Goal: Navigation & Orientation: Find specific page/section

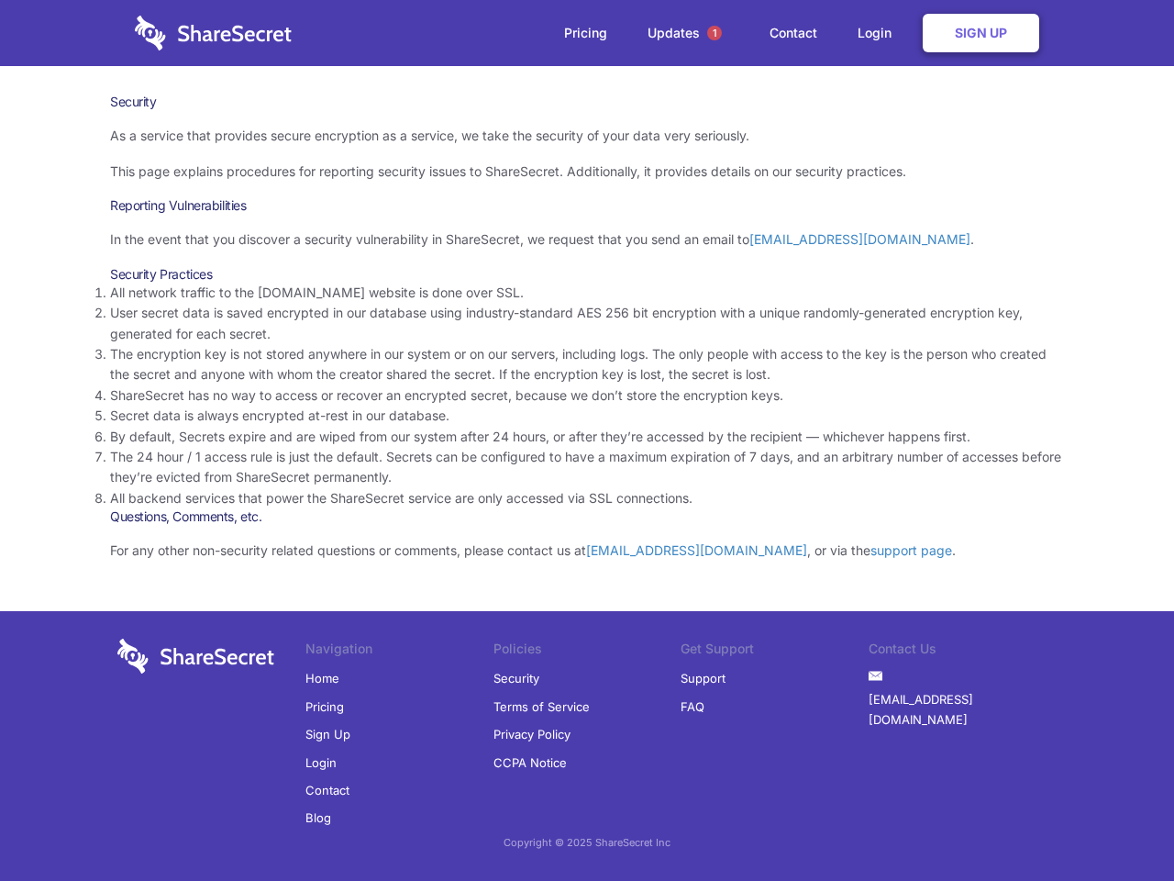
click at [587, 440] on li "By default, Secrets expire and are wiped from our system after 24 hours, or aft…" at bounding box center [587, 437] width 954 height 20
click at [715, 33] on span "1" at bounding box center [714, 33] width 15 height 15
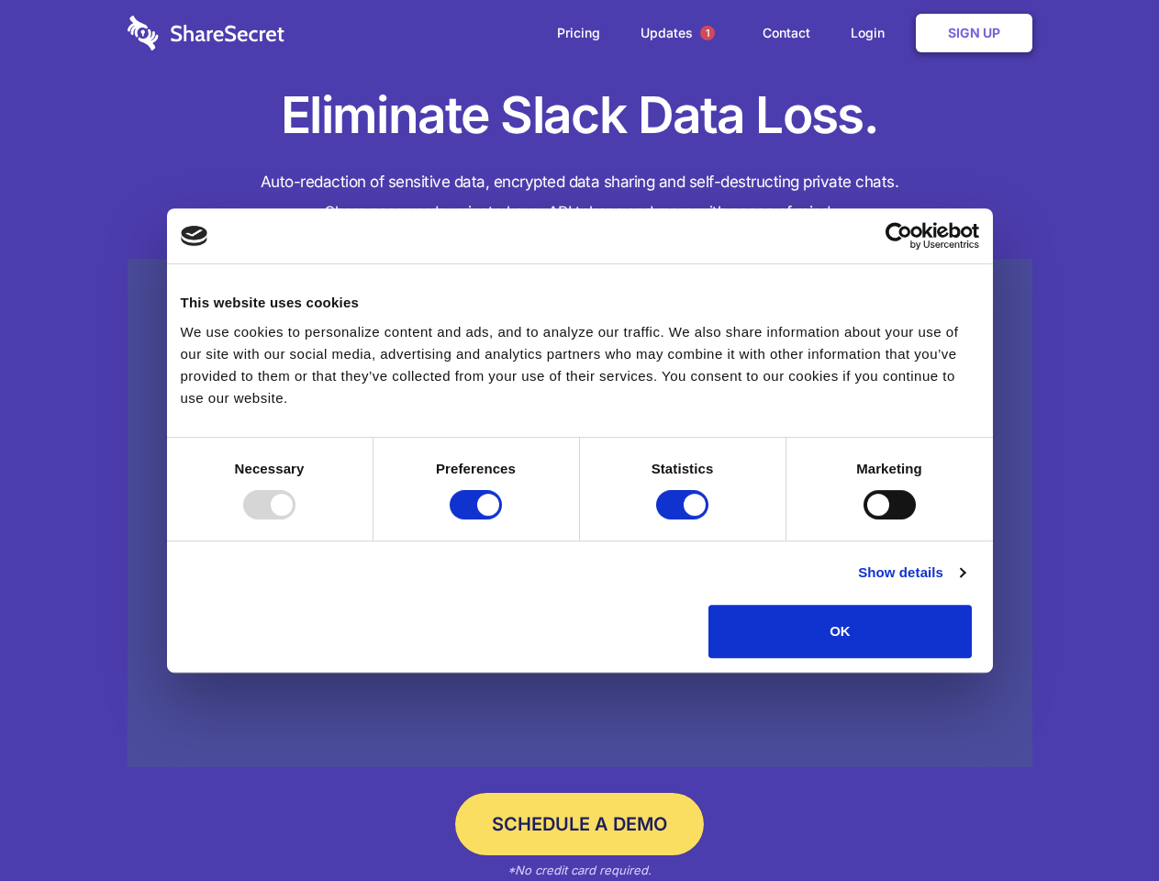
click at [295, 519] on div at bounding box center [269, 504] width 52 height 29
click at [502, 519] on input "Preferences" at bounding box center [475, 504] width 52 height 29
checkbox input "false"
click at [684, 519] on input "Statistics" at bounding box center [682, 504] width 52 height 29
checkbox input "false"
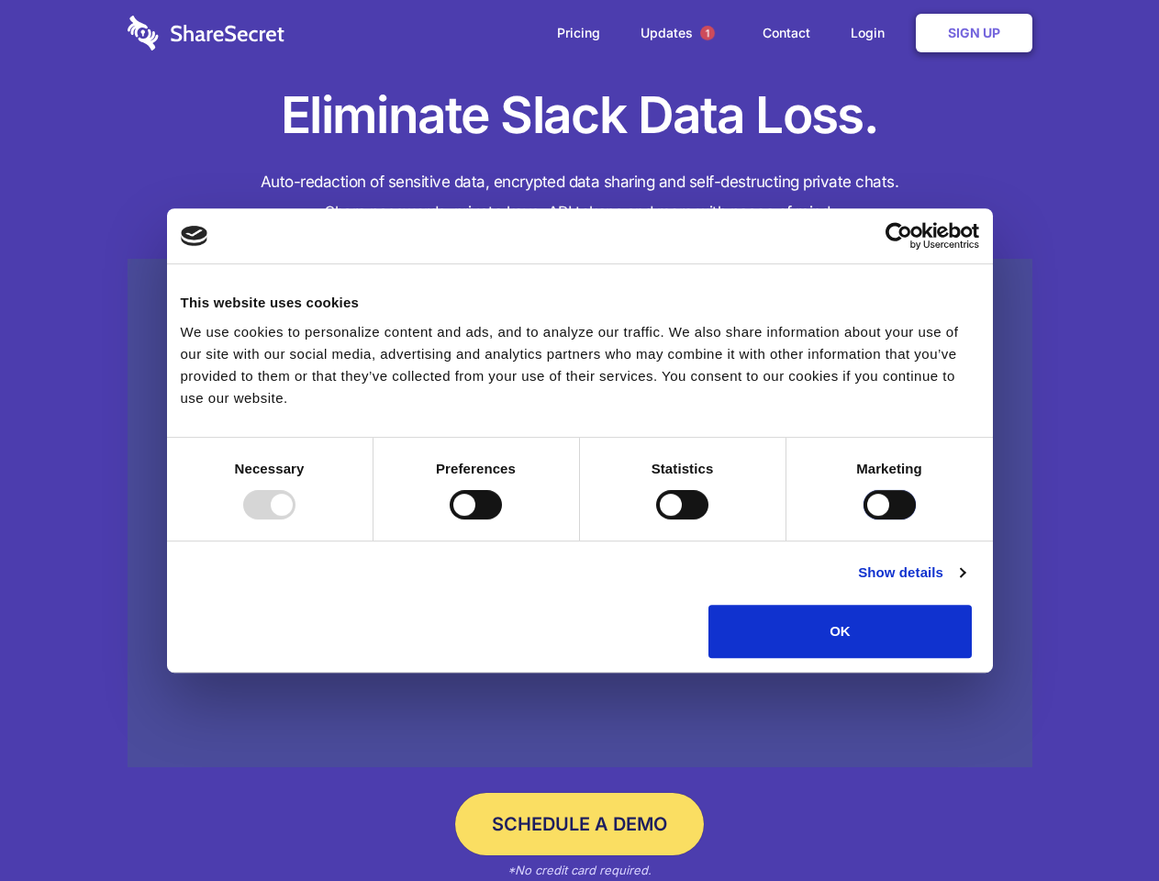
click at [863, 519] on input "Marketing" at bounding box center [889, 504] width 52 height 29
checkbox input "true"
click at [964, 583] on link "Show details" at bounding box center [911, 572] width 106 height 22
click at [0, 0] on div "Necessary cookies help make a website usable by enabling basic functions like p…" at bounding box center [0, 0] width 0 height 0
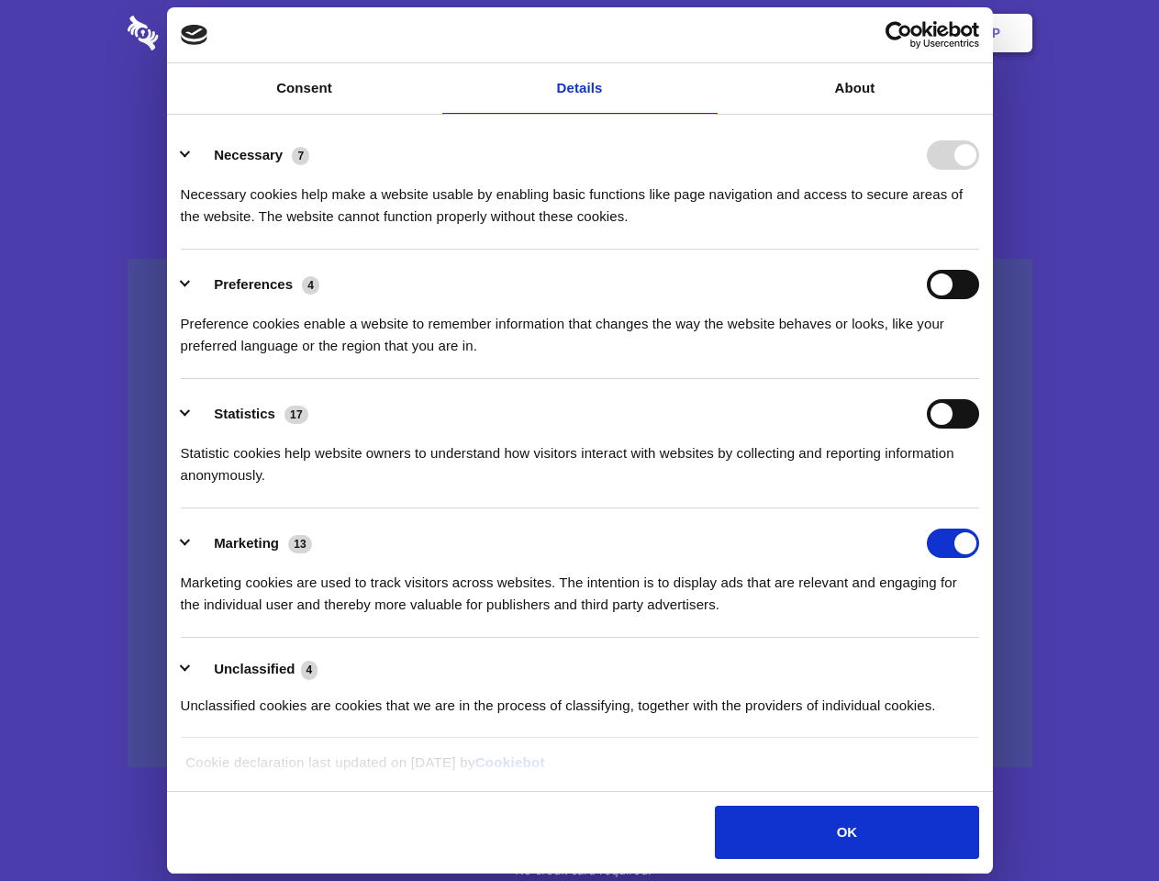
click at [706, 33] on span "1" at bounding box center [707, 33] width 15 height 15
